Goal: Information Seeking & Learning: Check status

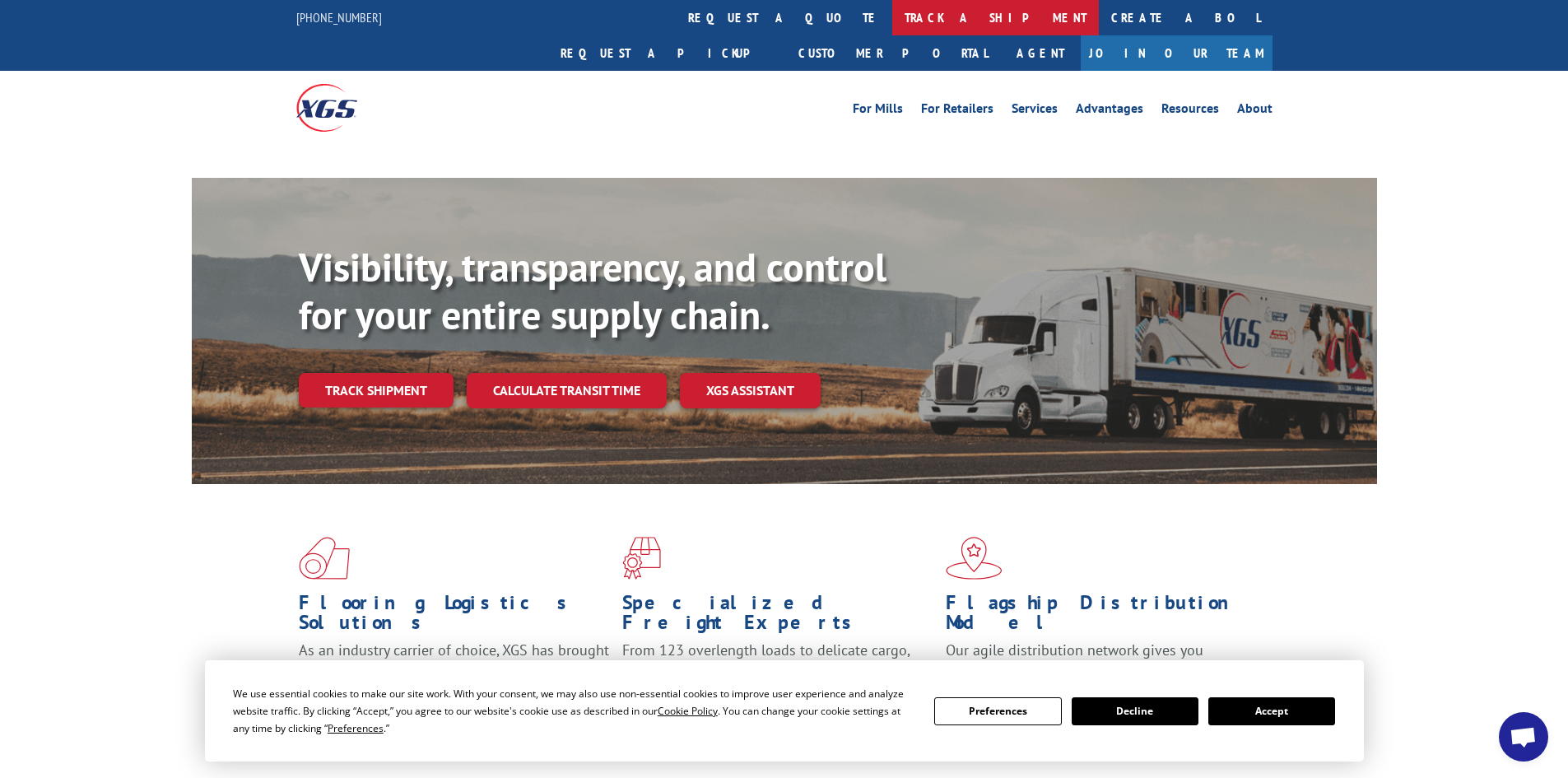
click at [892, 15] on link "track a shipment" at bounding box center [995, 18] width 206 height 35
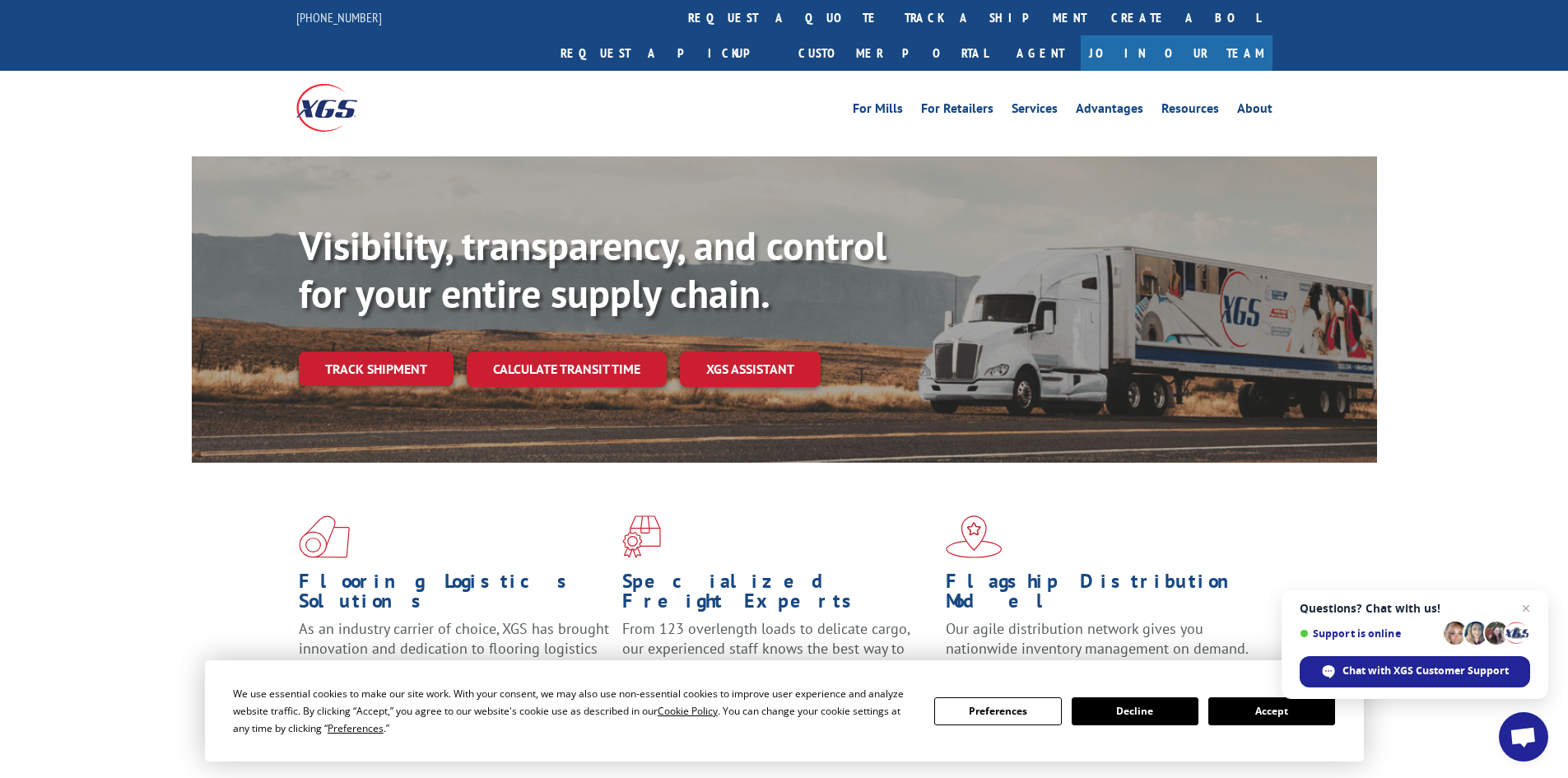
click at [1264, 712] on button "Accept" at bounding box center [1271, 711] width 127 height 28
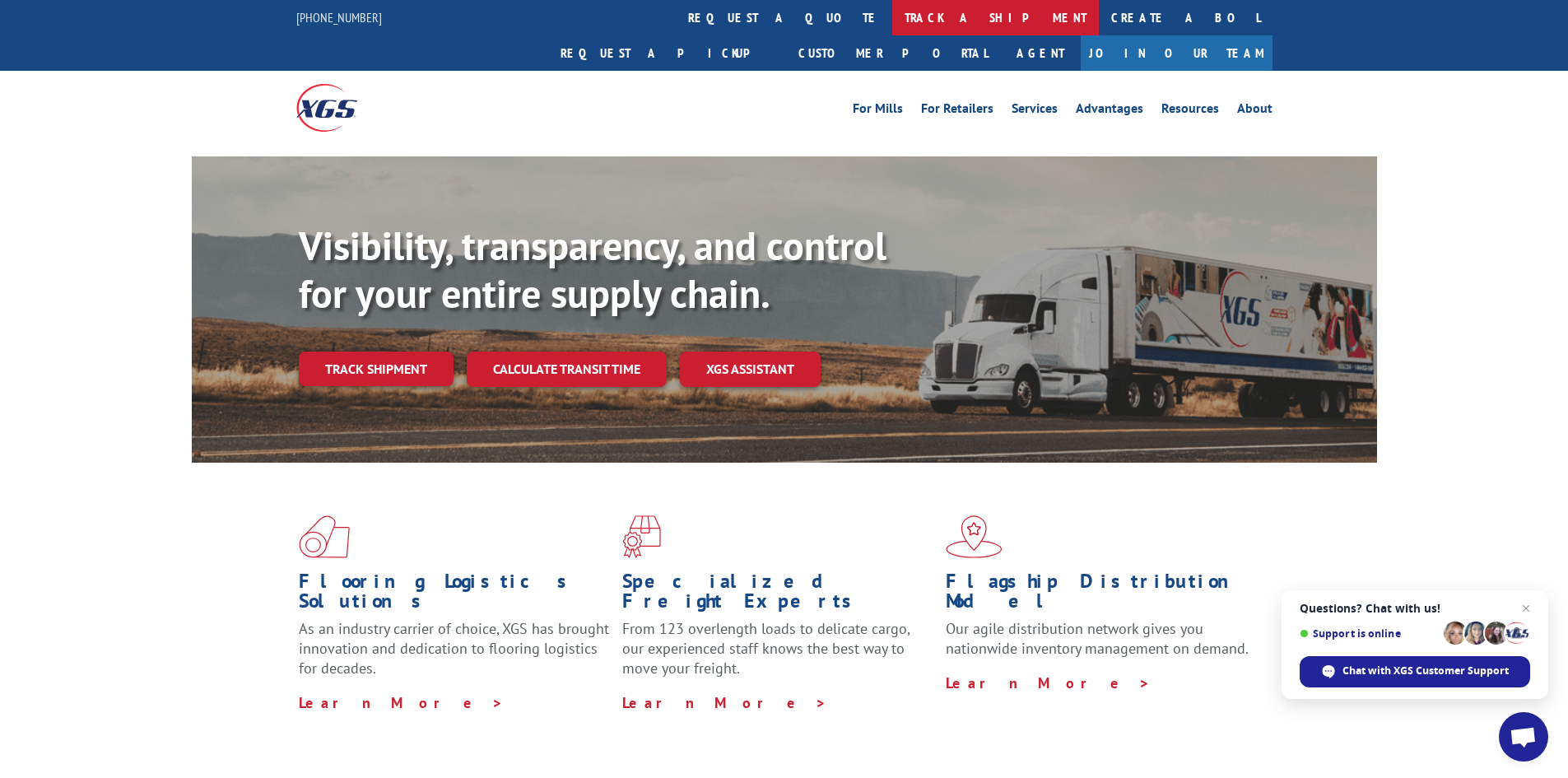
click at [892, 8] on link "track a shipment" at bounding box center [995, 18] width 206 height 35
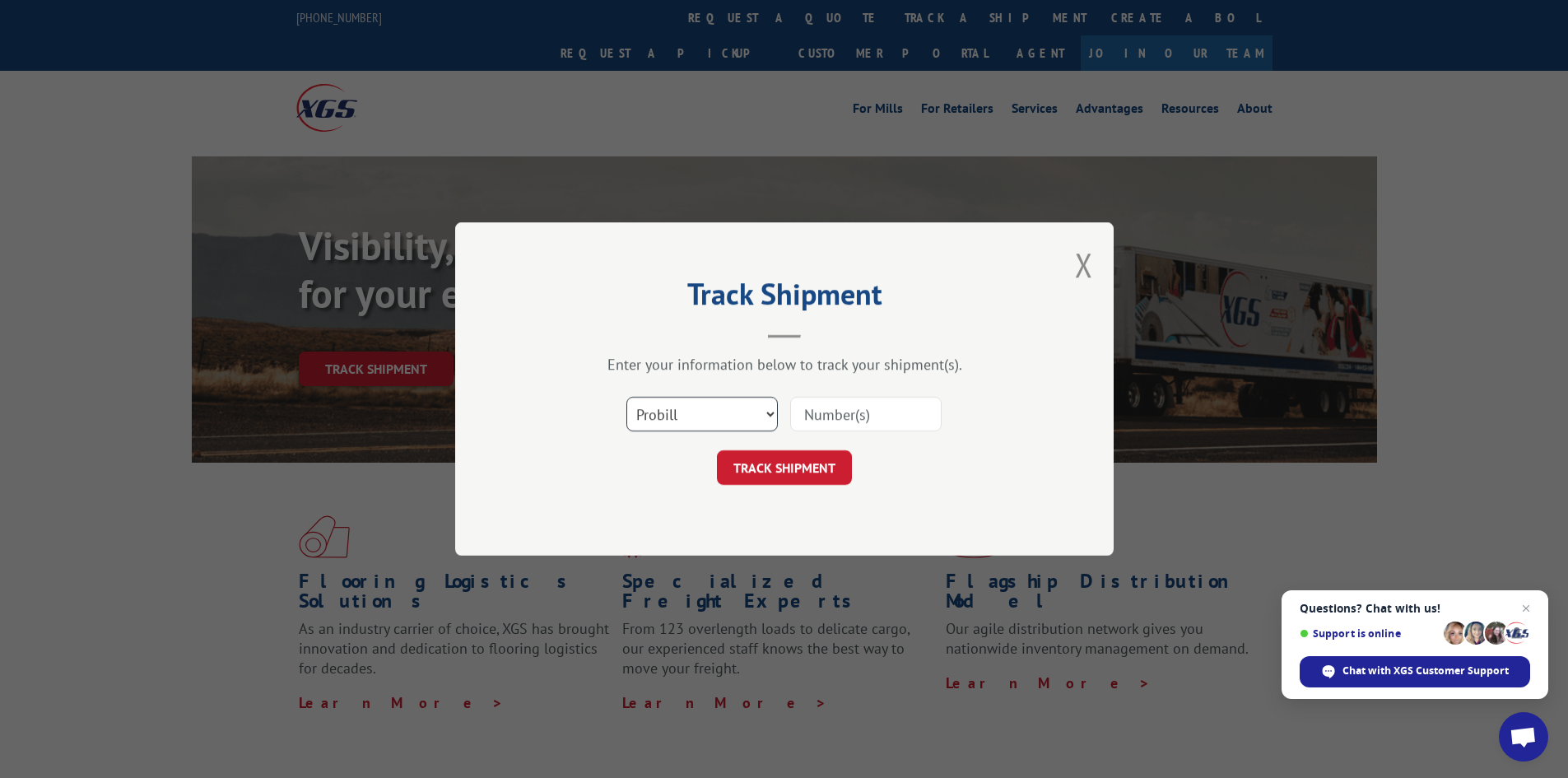
drag, startPoint x: 892, startPoint y: 415, endPoint x: 732, endPoint y: 406, distance: 160.3
click at [732, 406] on select "Select category... Probill BOL PO" at bounding box center [702, 413] width 152 height 35
select select "po"
click at [626, 396] on select "Select category... Probill BOL PO" at bounding box center [702, 413] width 152 height 35
paste input "24505040"
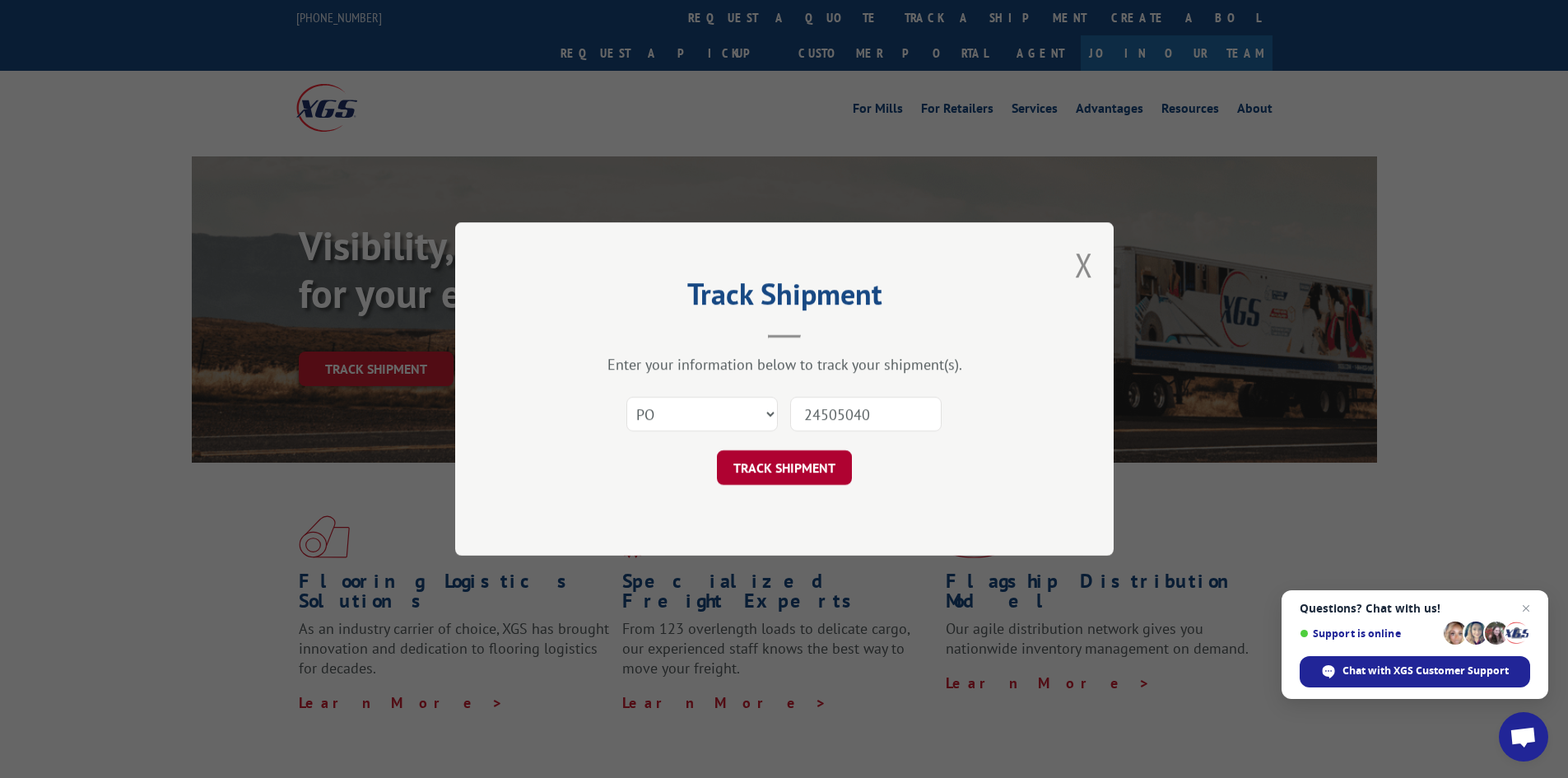
type input "24505040"
click at [782, 469] on button "TRACK SHIPMENT" at bounding box center [784, 466] width 135 height 35
